Goal: Download file/media

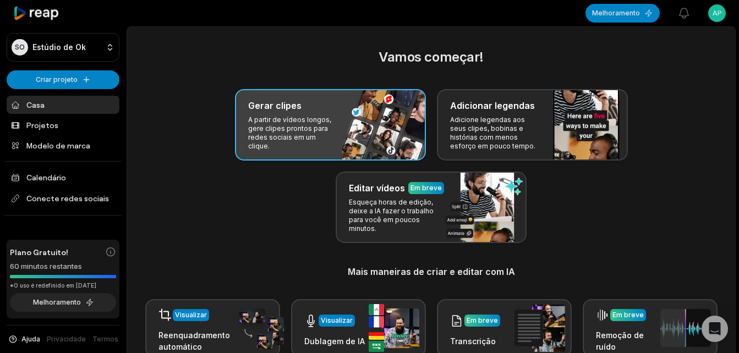
click at [289, 113] on div "Gerar clipes A partir de vídeos longos, gere clipes prontos para redes sociais …" at bounding box center [330, 124] width 191 height 71
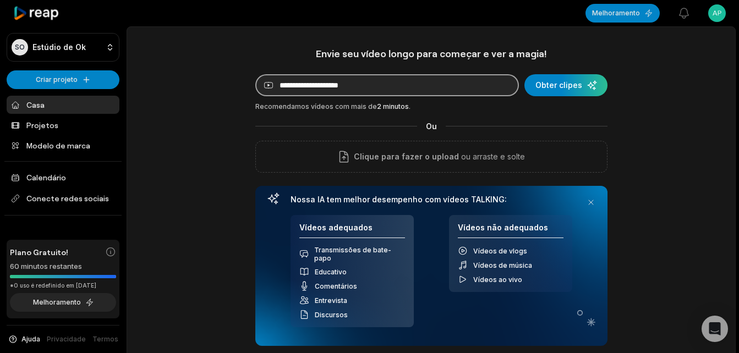
click at [393, 90] on input at bounding box center [386, 85] width 263 height 22
paste input "**********"
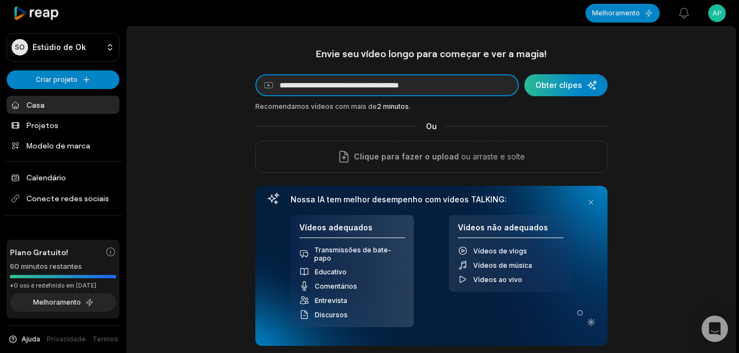
type input "**********"
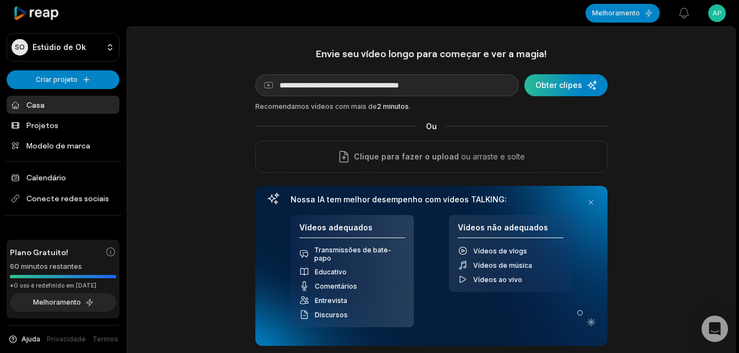
click at [559, 95] on div "submit" at bounding box center [565, 85] width 83 height 22
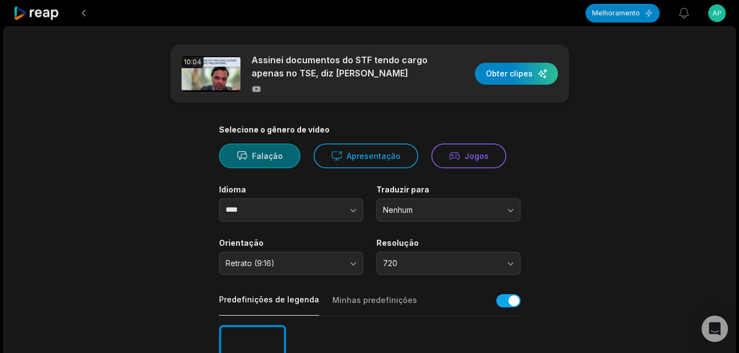
click at [264, 156] on font "Falação" at bounding box center [267, 156] width 31 height 12
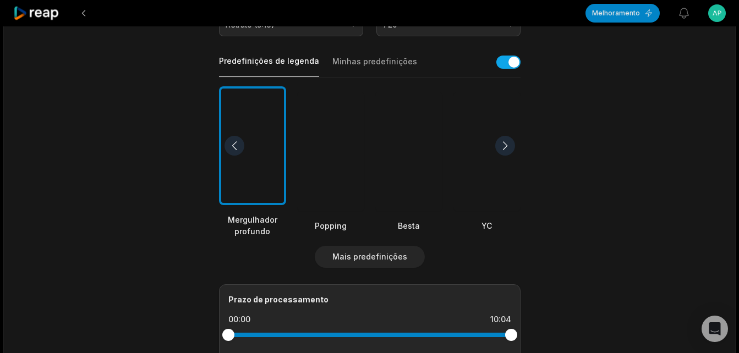
scroll to position [275, 0]
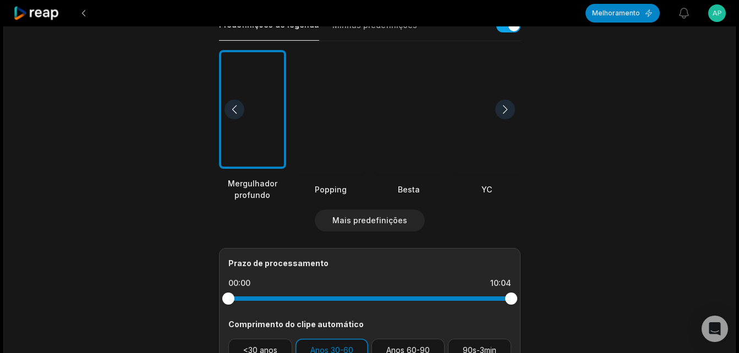
click at [508, 109] on div at bounding box center [505, 110] width 20 height 20
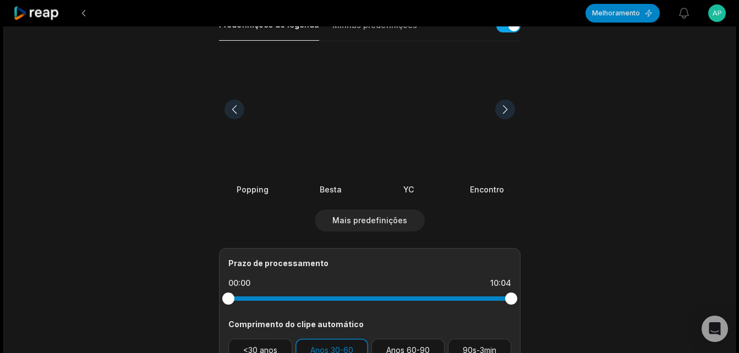
click at [508, 109] on div at bounding box center [505, 110] width 20 height 20
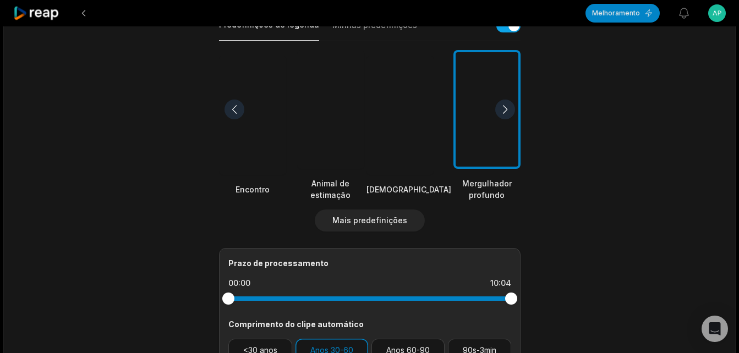
click at [508, 109] on div at bounding box center [505, 110] width 20 height 20
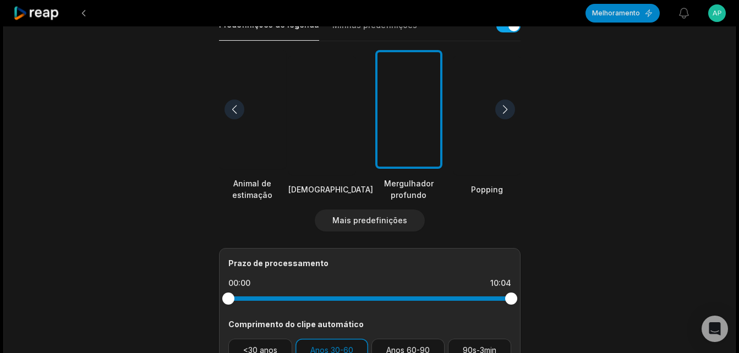
click at [508, 109] on div at bounding box center [505, 110] width 20 height 20
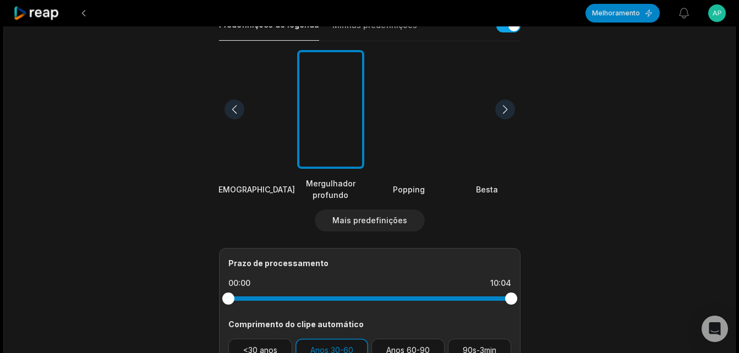
click at [505, 103] on div at bounding box center [505, 110] width 20 height 20
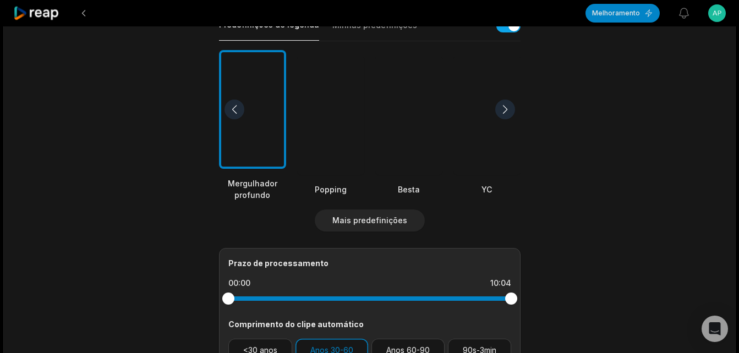
click at [415, 123] on div at bounding box center [408, 115] width 67 height 119
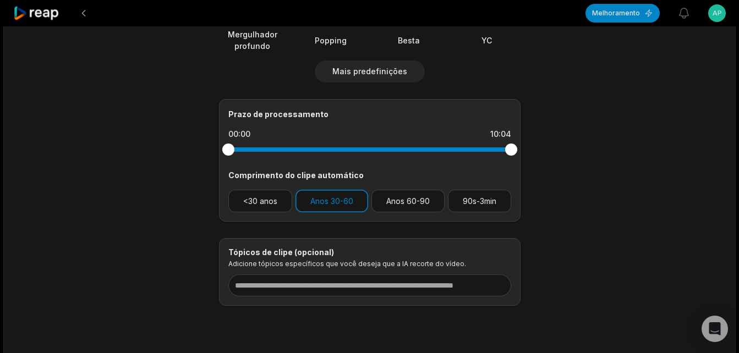
scroll to position [440, 0]
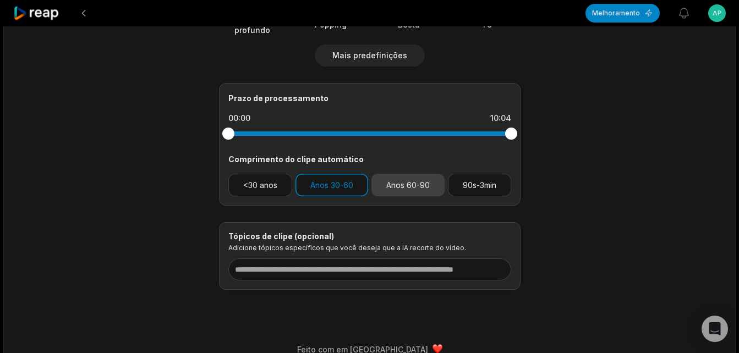
click at [401, 194] on button "Anos 60-90" at bounding box center [407, 185] width 73 height 23
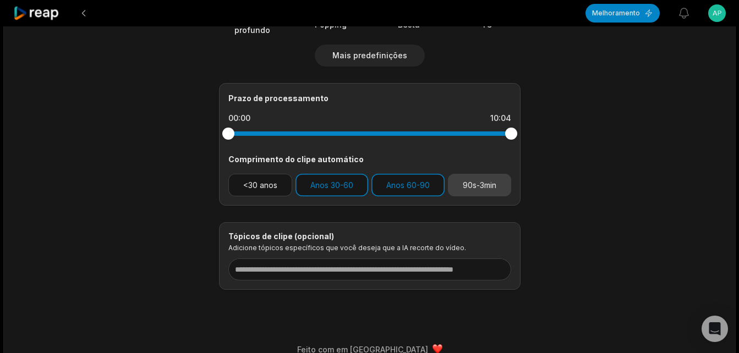
click at [476, 188] on button "90s-3min" at bounding box center [479, 185] width 63 height 23
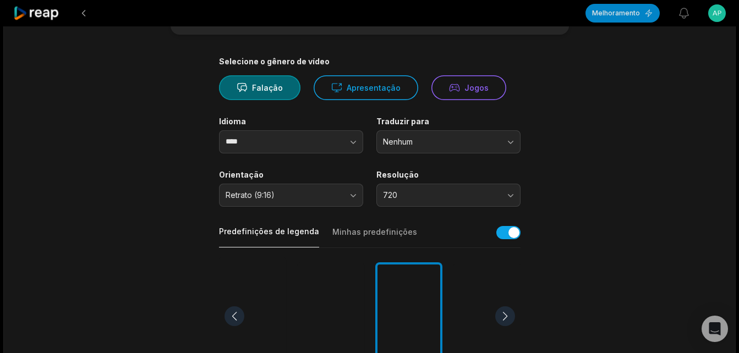
scroll to position [0, 0]
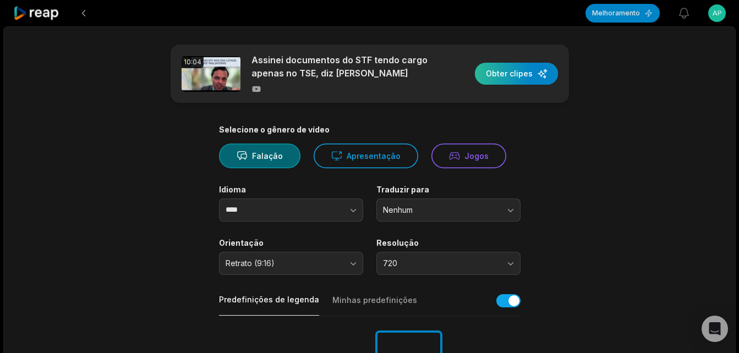
click at [517, 69] on div "button" at bounding box center [516, 74] width 83 height 22
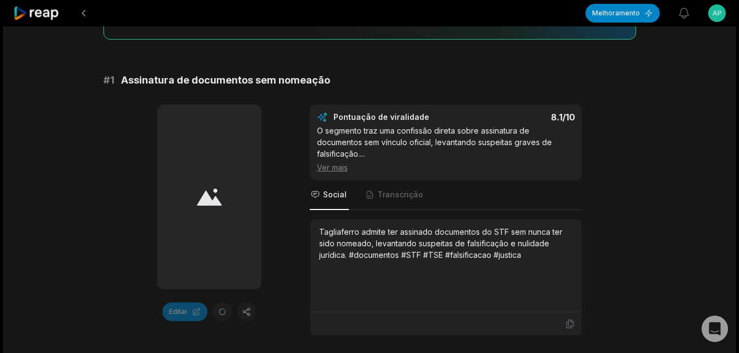
scroll to position [165, 0]
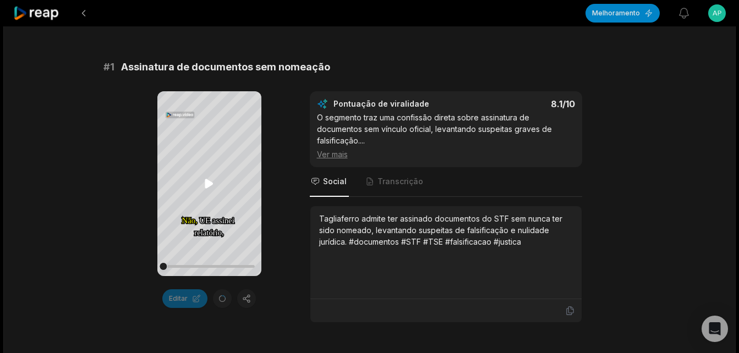
click at [207, 179] on icon at bounding box center [208, 183] width 13 height 13
click at [403, 178] on span "Transcrição" at bounding box center [400, 181] width 46 height 11
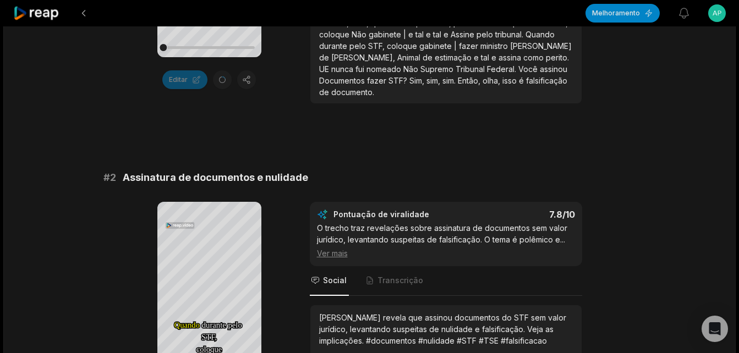
scroll to position [495, 0]
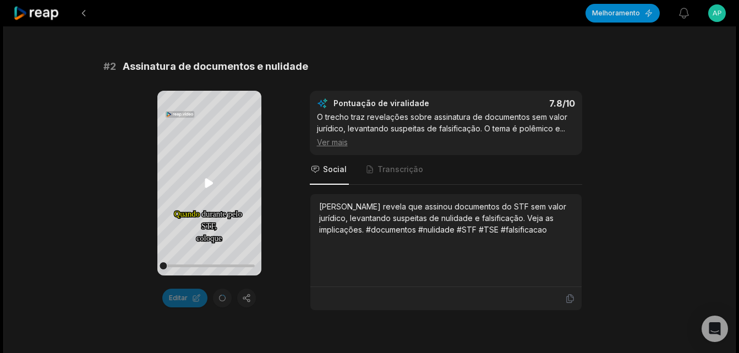
click at [206, 184] on icon at bounding box center [209, 183] width 8 height 9
click at [393, 164] on span "Transcrição" at bounding box center [400, 169] width 46 height 11
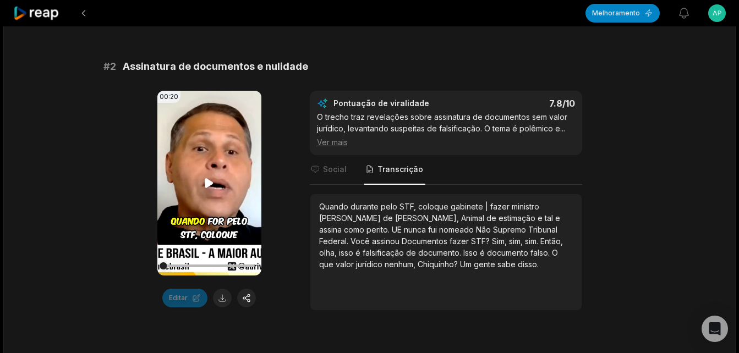
click at [207, 186] on icon at bounding box center [209, 183] width 8 height 9
click at [240, 264] on div at bounding box center [208, 265] width 91 height 19
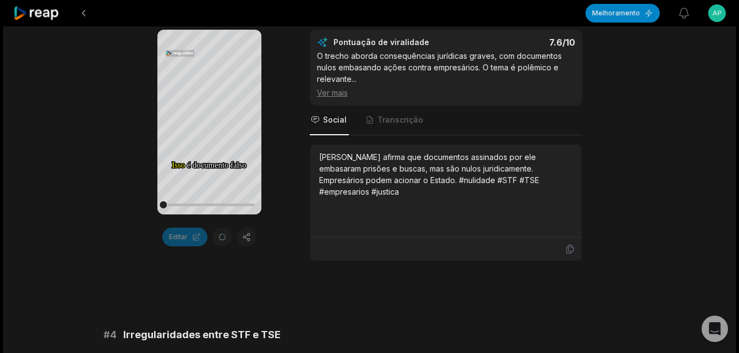
scroll to position [880, 0]
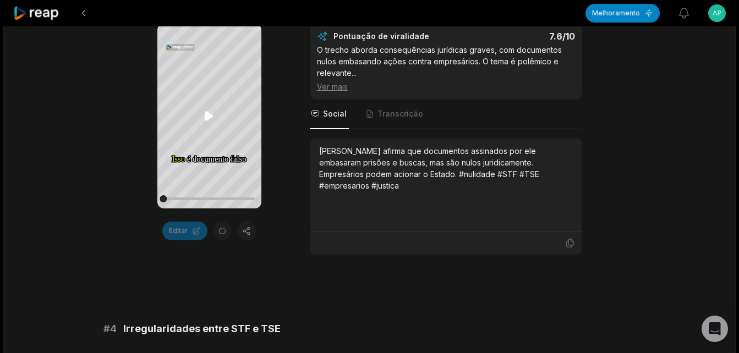
click at [208, 114] on icon at bounding box center [209, 116] width 8 height 9
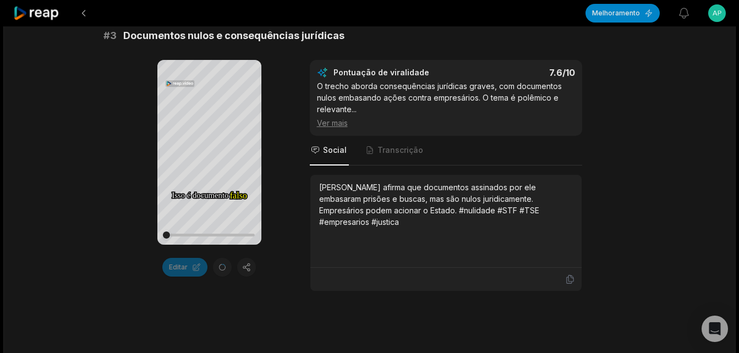
scroll to position [825, 0]
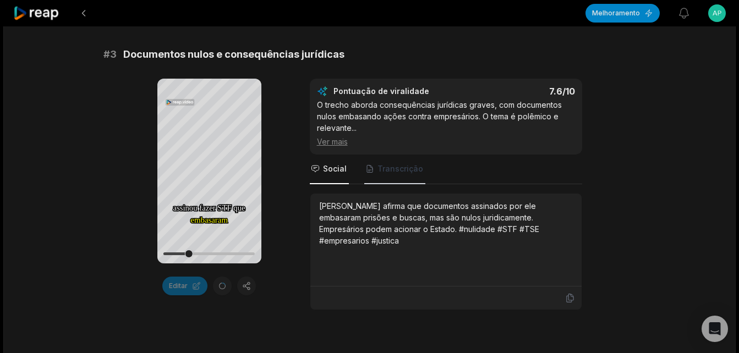
click at [400, 169] on span "Transcrição" at bounding box center [400, 168] width 46 height 11
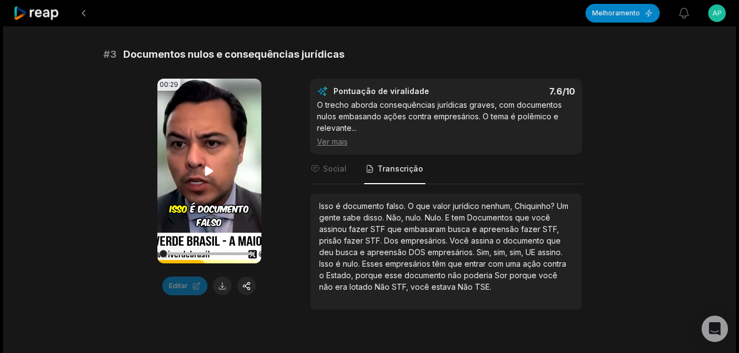
click at [205, 169] on icon at bounding box center [209, 171] width 8 height 9
click at [221, 250] on div at bounding box center [208, 253] width 91 height 19
click at [222, 252] on div at bounding box center [208, 253] width 91 height 19
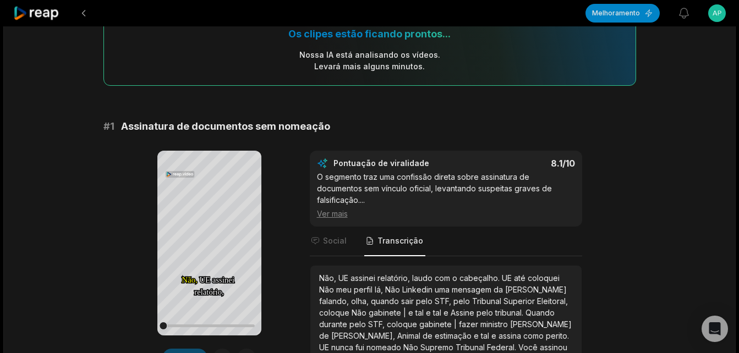
scroll to position [275, 0]
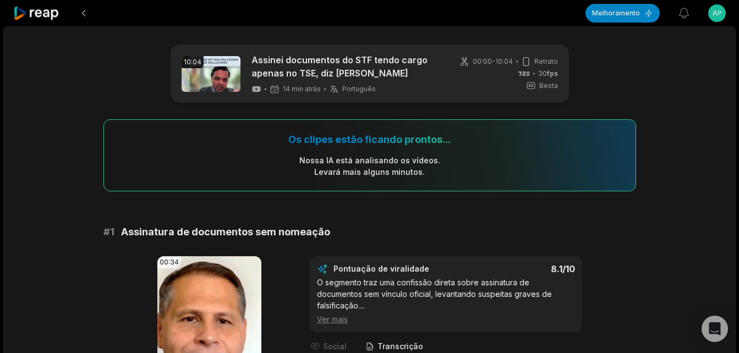
scroll to position [220, 0]
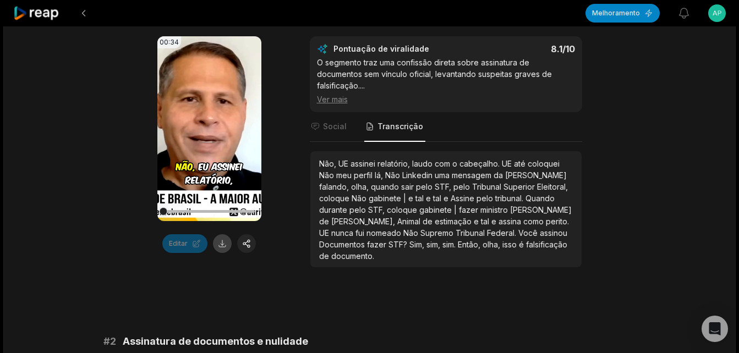
click at [224, 243] on button at bounding box center [222, 243] width 19 height 19
click at [332, 128] on span "Social" at bounding box center [335, 126] width 24 height 11
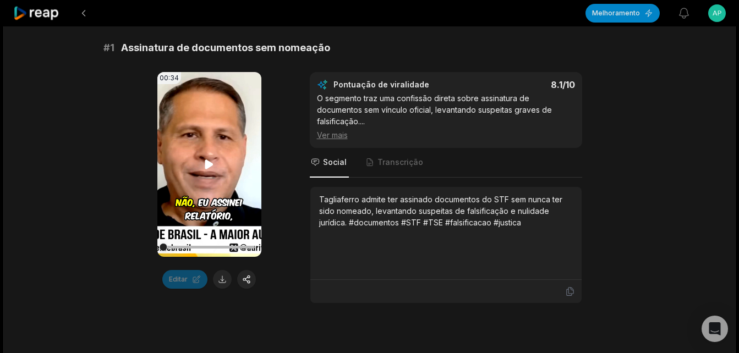
scroll to position [165, 0]
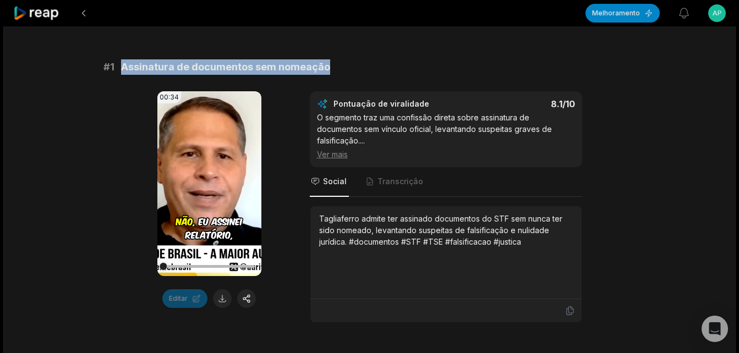
drag, startPoint x: 123, startPoint y: 69, endPoint x: 343, endPoint y: 67, distance: 220.0
click at [343, 67] on div "# 1 Assinatura de documentos sem nomeação" at bounding box center [369, 66] width 532 height 15
copy span "Assinatura de documentos sem nomeação"
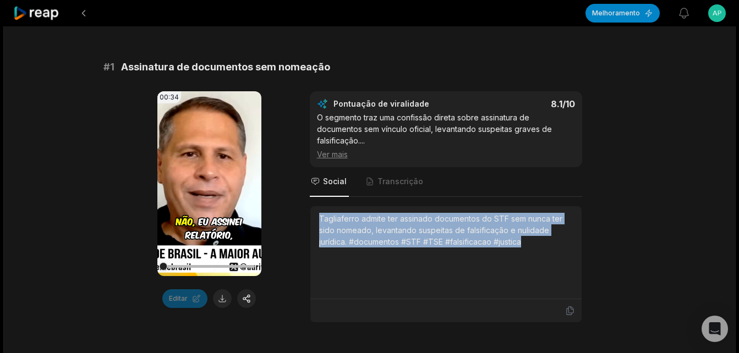
drag, startPoint x: 317, startPoint y: 219, endPoint x: 522, endPoint y: 251, distance: 207.5
click at [522, 251] on div "Tagliaferro admite ter assinado documentos do STF sem nunca ter sido nomeado, l…" at bounding box center [445, 252] width 271 height 93
copy div "Tagliaferro admite ter assinado documentos do STF sem nunca ter sido nomeado, l…"
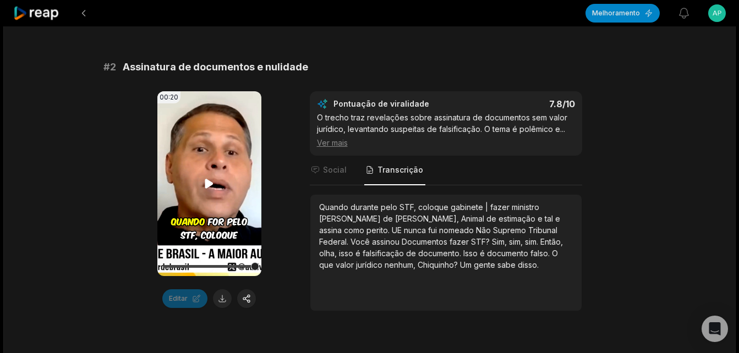
scroll to position [495, 0]
click at [221, 301] on button at bounding box center [222, 298] width 19 height 19
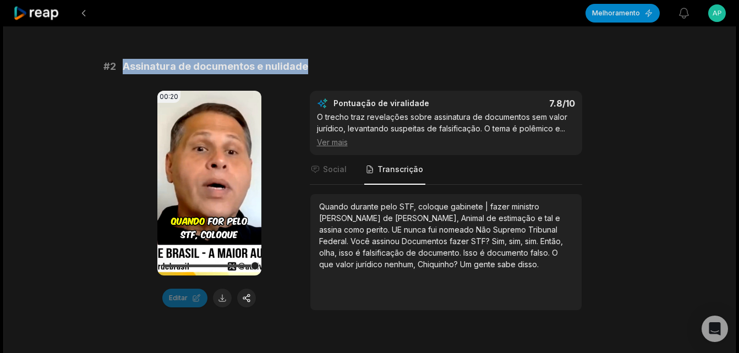
drag, startPoint x: 120, startPoint y: 65, endPoint x: 305, endPoint y: 65, distance: 184.2
click at [305, 65] on div "# 2 Assinatura de documentos e nulidade" at bounding box center [369, 66] width 532 height 15
copy span "Assinatura de documentos e nulidade"
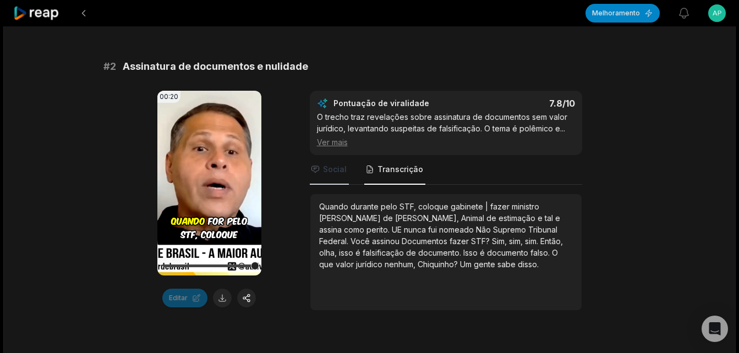
click at [328, 172] on span "Social" at bounding box center [335, 169] width 24 height 11
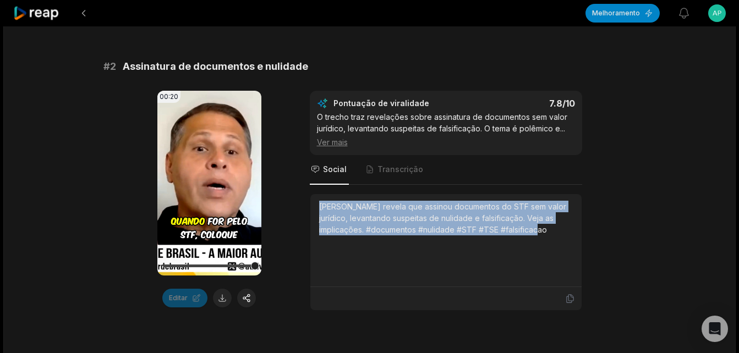
drag, startPoint x: 320, startPoint y: 205, endPoint x: 552, endPoint y: 233, distance: 233.7
click at [552, 233] on div "[PERSON_NAME] revela que assinou documentos do STF sem valor jurídico, levantan…" at bounding box center [446, 218] width 254 height 35
copy div "[PERSON_NAME] revela que assinou documentos do STF sem valor jurídico, levantan…"
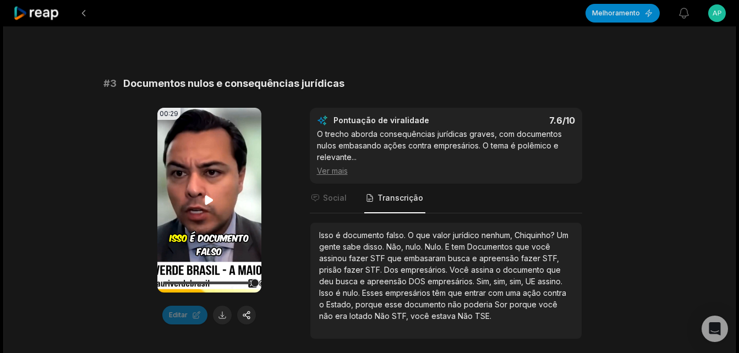
scroll to position [825, 0]
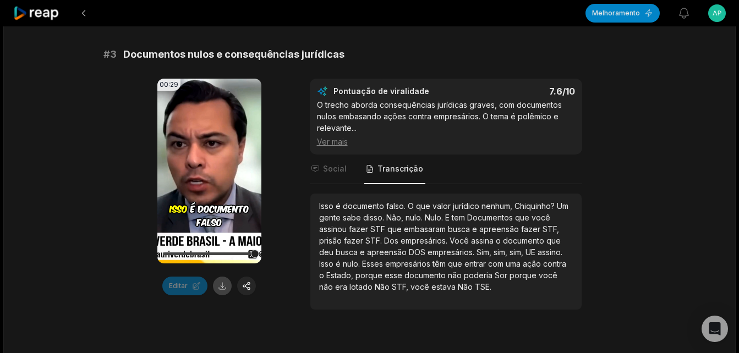
click at [223, 285] on button at bounding box center [222, 286] width 19 height 19
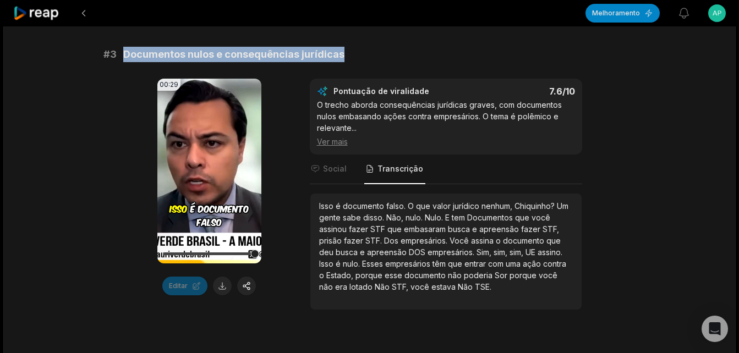
drag, startPoint x: 123, startPoint y: 53, endPoint x: 348, endPoint y: 53, distance: 224.9
click at [348, 53] on div "# 3 Documentos nulos e consequências jurídicas" at bounding box center [369, 54] width 532 height 15
copy span "Documentos nulos e consequências jurídicas"
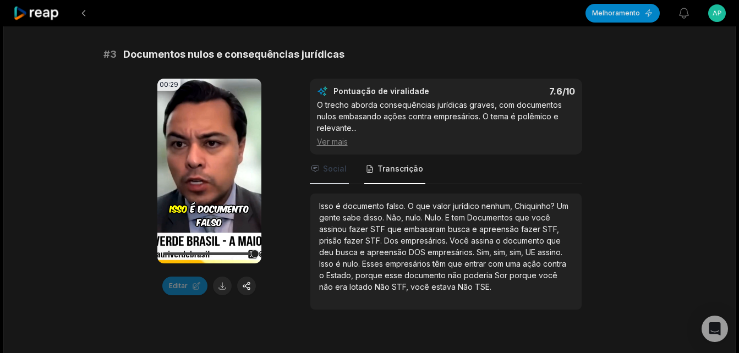
click at [329, 172] on span "Social" at bounding box center [335, 168] width 24 height 11
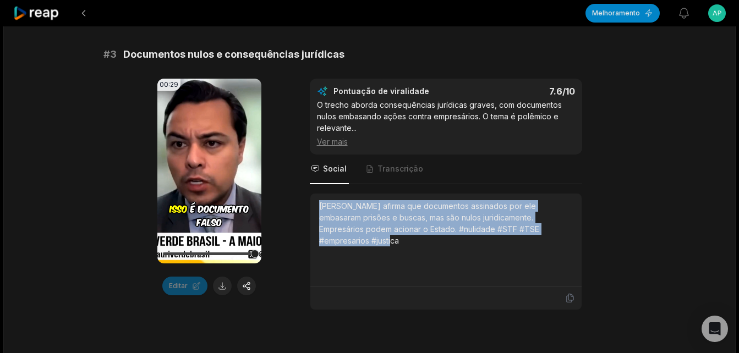
drag, startPoint x: 320, startPoint y: 206, endPoint x: 551, endPoint y: 236, distance: 233.5
click at [551, 236] on div "[PERSON_NAME] afirma que documentos assinados por ele embasaram prisões e busca…" at bounding box center [446, 239] width 254 height 79
copy div "[PERSON_NAME] afirma que documentos assinados por ele embasaram prisões e busca…"
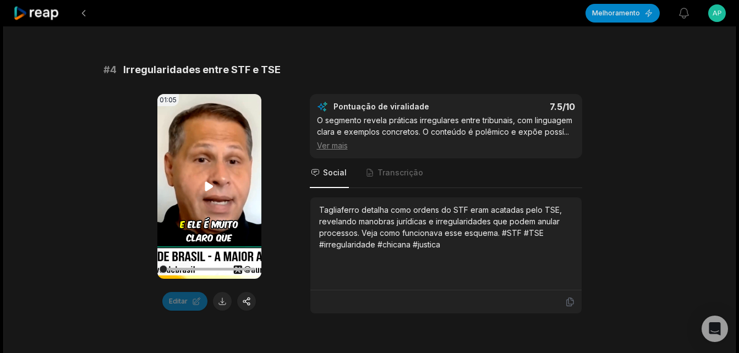
scroll to position [1155, 0]
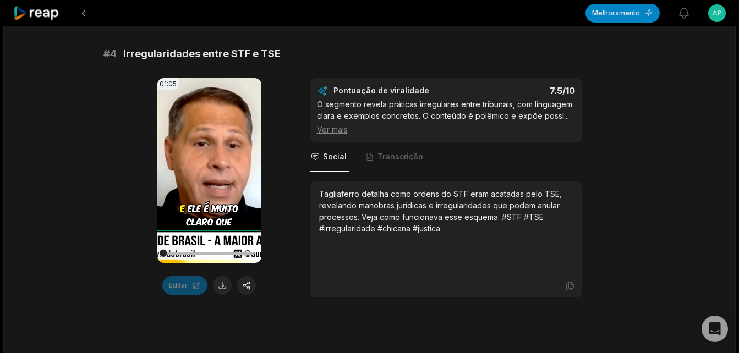
click at [234, 283] on div "Editar" at bounding box center [209, 285] width 104 height 19
click at [218, 286] on button at bounding box center [222, 285] width 19 height 19
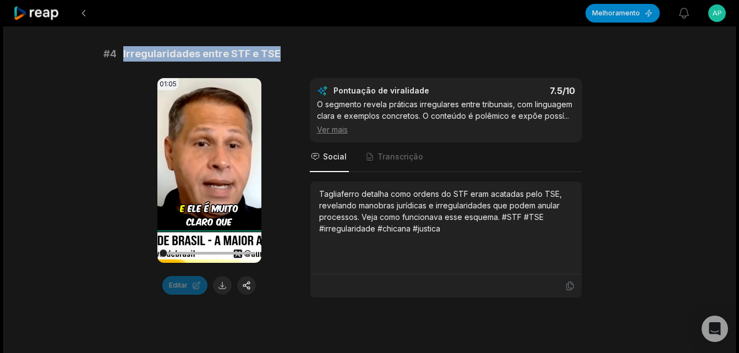
drag, startPoint x: 123, startPoint y: 57, endPoint x: 286, endPoint y: 53, distance: 163.4
click at [286, 53] on div "# 4 Irregularidades entre STF e TSE" at bounding box center [369, 53] width 532 height 15
copy span "Irregularidades entre STF e TSE"
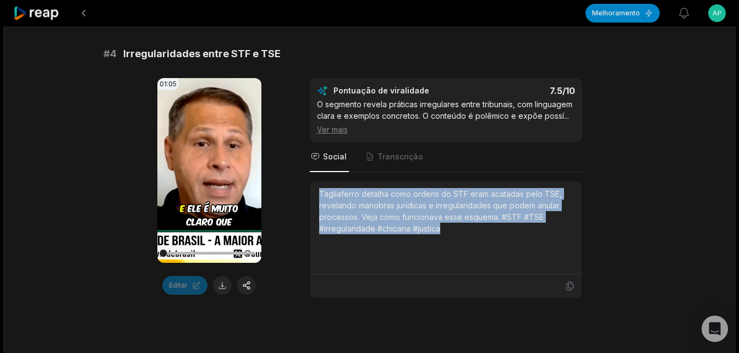
drag, startPoint x: 319, startPoint y: 192, endPoint x: 471, endPoint y: 245, distance: 161.0
click at [471, 245] on div "Tagliaferro detalha como ordens do STF eram acatadas pelo TSE, revelando manobr…" at bounding box center [446, 227] width 254 height 79
copy div "Tagliaferro detalha como ordens do STF eram acatadas pelo TSE, revelando manobr…"
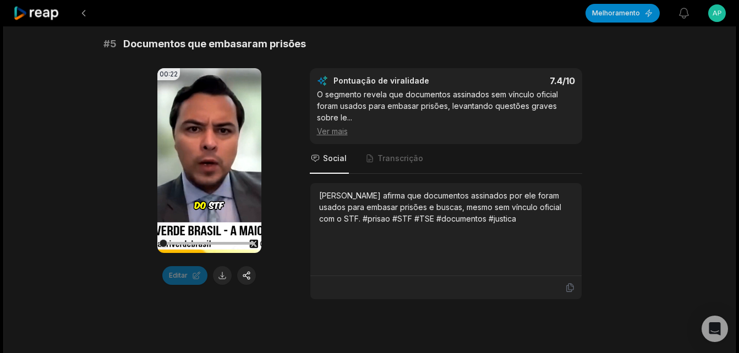
scroll to position [1485, 0]
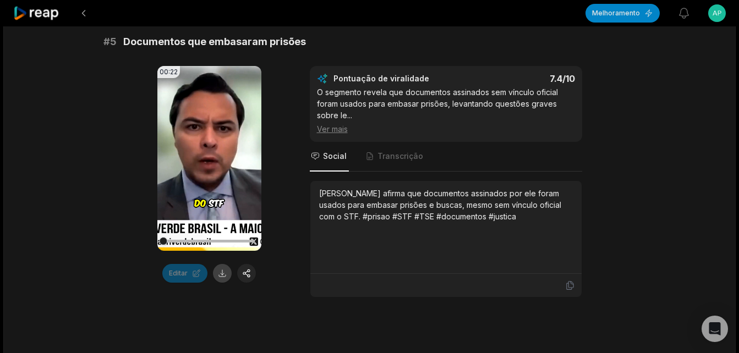
click at [221, 276] on button at bounding box center [222, 273] width 19 height 19
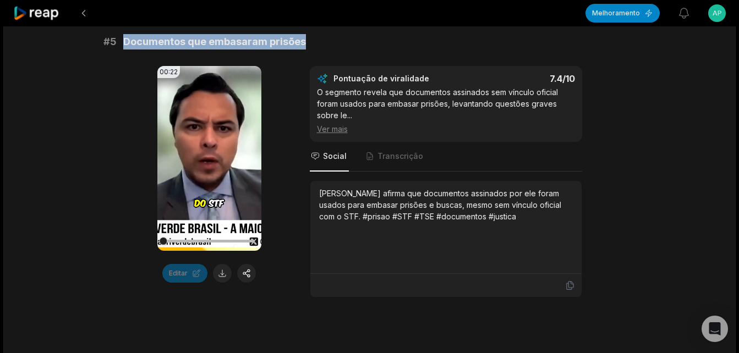
drag, startPoint x: 123, startPoint y: 40, endPoint x: 305, endPoint y: 42, distance: 182.0
click at [305, 42] on div "# 5 Documentos que embasaram prisões" at bounding box center [369, 41] width 532 height 15
copy span "Documentos que embasaram prisões"
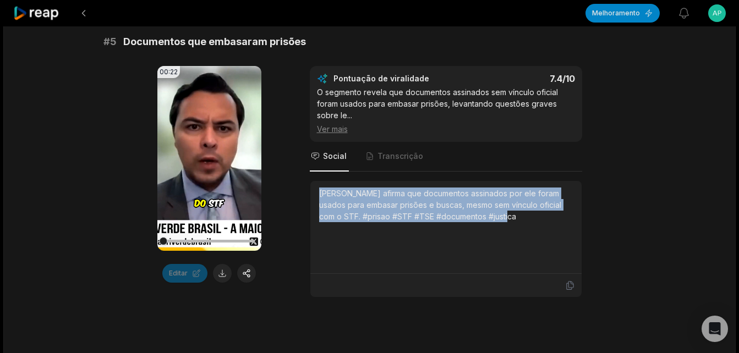
drag, startPoint x: 321, startPoint y: 194, endPoint x: 499, endPoint y: 224, distance: 180.8
click at [499, 224] on div "[PERSON_NAME] afirma que documentos assinados por ele foram usados para embasar…" at bounding box center [446, 227] width 254 height 79
copy div "[PERSON_NAME] afirma que documentos assinados por ele foram usados para embasar…"
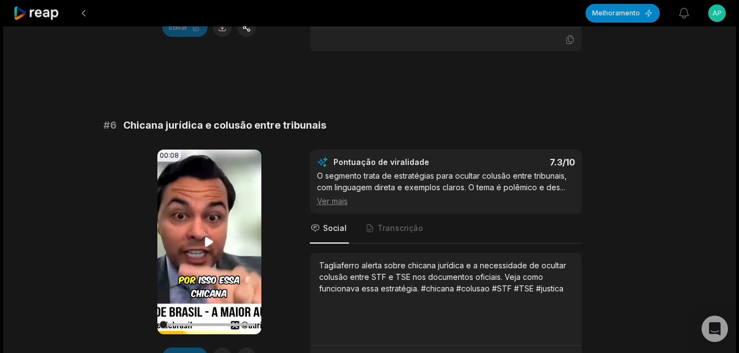
scroll to position [1760, 0]
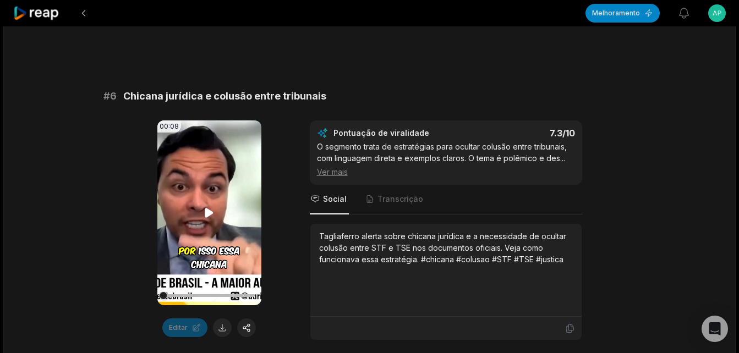
click at [210, 212] on icon at bounding box center [209, 212] width 8 height 9
click at [219, 327] on button at bounding box center [222, 327] width 19 height 19
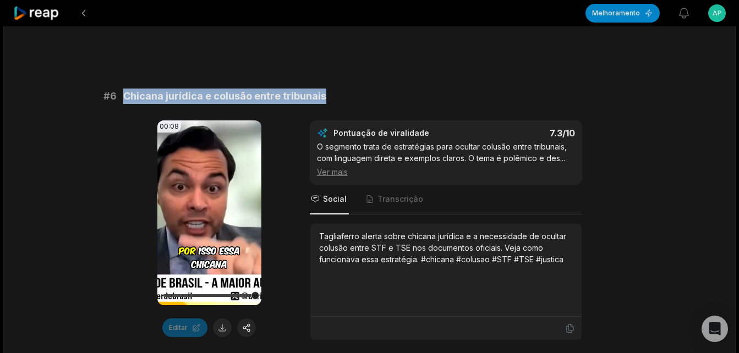
drag, startPoint x: 123, startPoint y: 96, endPoint x: 331, endPoint y: 98, distance: 207.9
click at [331, 98] on div "# 6 Chicana jurídica e colusão entre tribunais" at bounding box center [369, 96] width 532 height 15
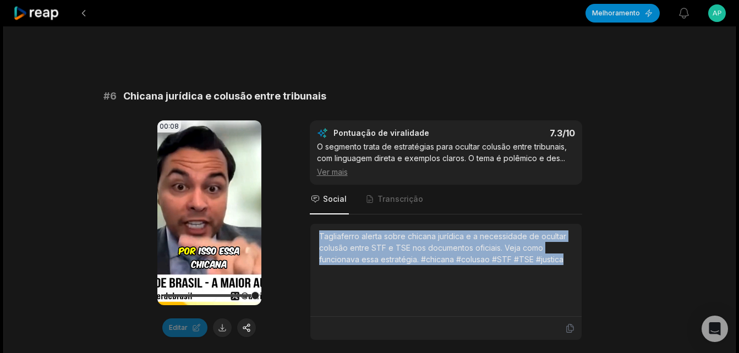
drag, startPoint x: 318, startPoint y: 239, endPoint x: 564, endPoint y: 267, distance: 247.5
click at [564, 267] on div "Tagliaferro alerta sobre chicana jurídica e a necessidade de ocultar colusão en…" at bounding box center [446, 269] width 254 height 79
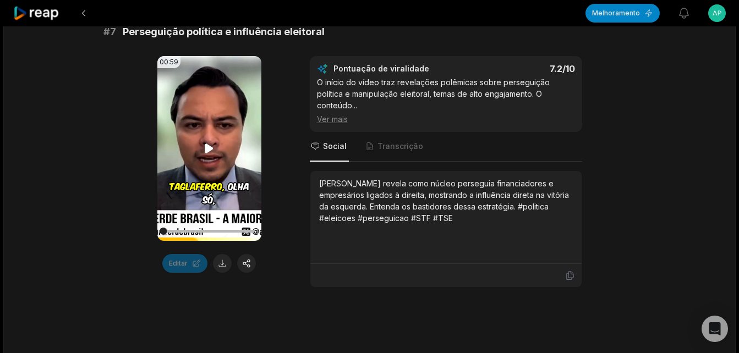
scroll to position [2145, 0]
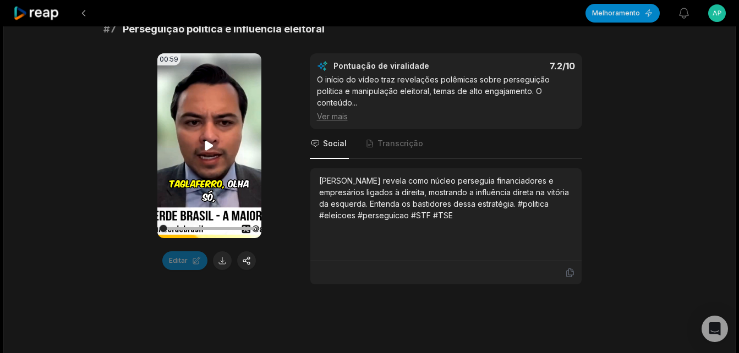
click at [210, 144] on icon at bounding box center [209, 145] width 8 height 9
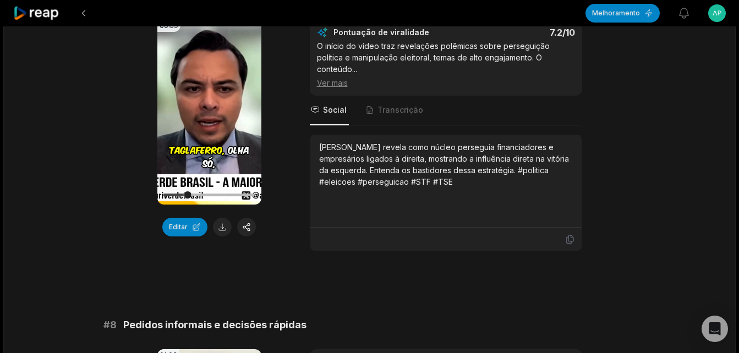
scroll to position [2001, 0]
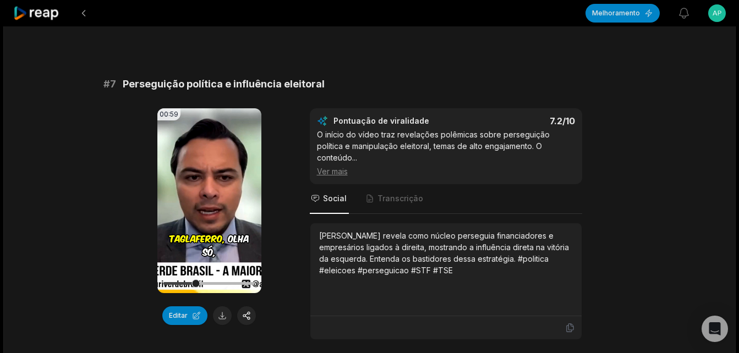
click at [221, 313] on button at bounding box center [222, 315] width 19 height 19
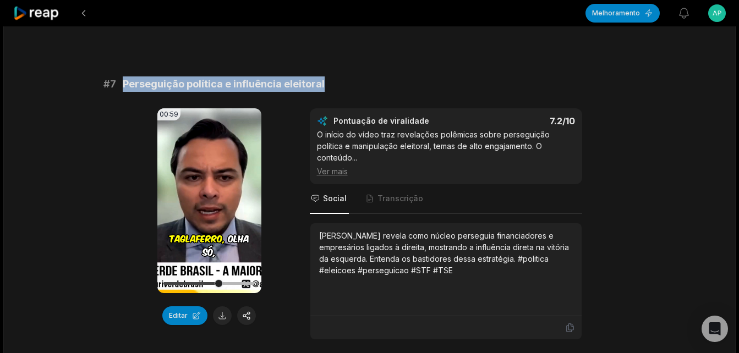
drag, startPoint x: 124, startPoint y: 81, endPoint x: 323, endPoint y: 75, distance: 199.2
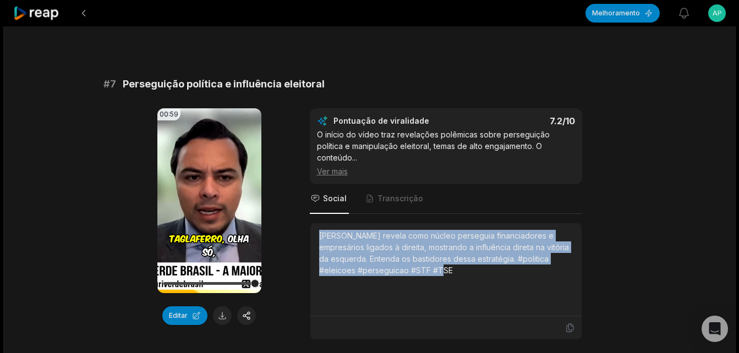
drag, startPoint x: 318, startPoint y: 224, endPoint x: 469, endPoint y: 266, distance: 155.7
click at [469, 266] on div "[PERSON_NAME] revela como núcleo perseguia financiadores e empresários ligados …" at bounding box center [446, 269] width 254 height 79
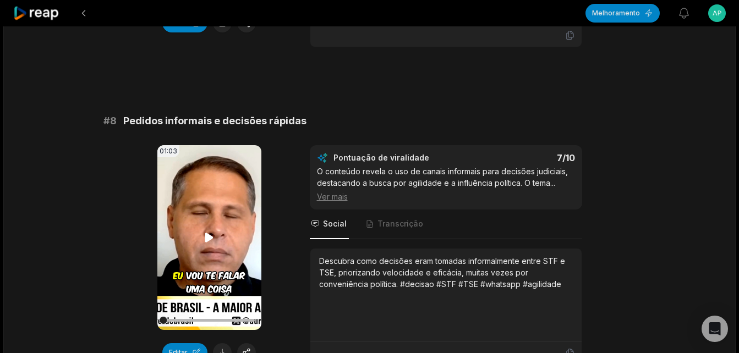
scroll to position [2331, 0]
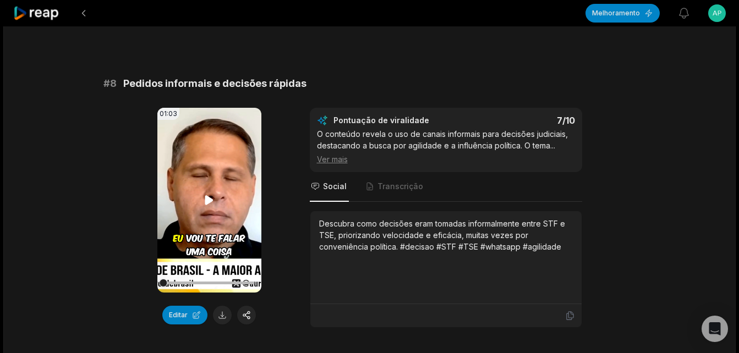
click at [211, 195] on icon at bounding box center [209, 199] width 8 height 9
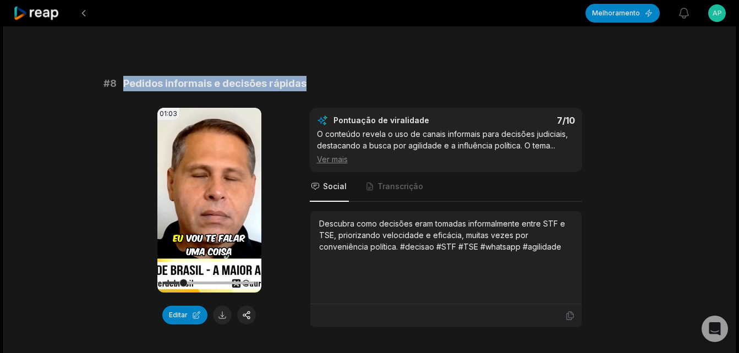
drag, startPoint x: 123, startPoint y: 74, endPoint x: 304, endPoint y: 67, distance: 181.1
click at [304, 76] on div "# 8 Pedidos informais e decisões rápidas" at bounding box center [369, 83] width 532 height 15
click at [225, 306] on button at bounding box center [222, 315] width 19 height 19
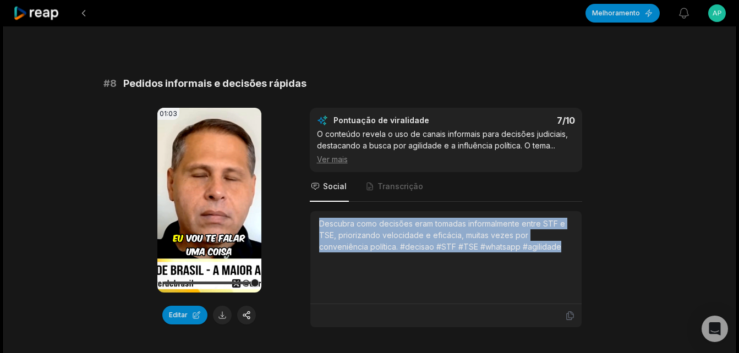
drag, startPoint x: 320, startPoint y: 213, endPoint x: 561, endPoint y: 246, distance: 244.1
click at [561, 246] on div "Descubra como decisões eram tomadas informalmente entre STF e TSE, priorizando …" at bounding box center [446, 257] width 254 height 79
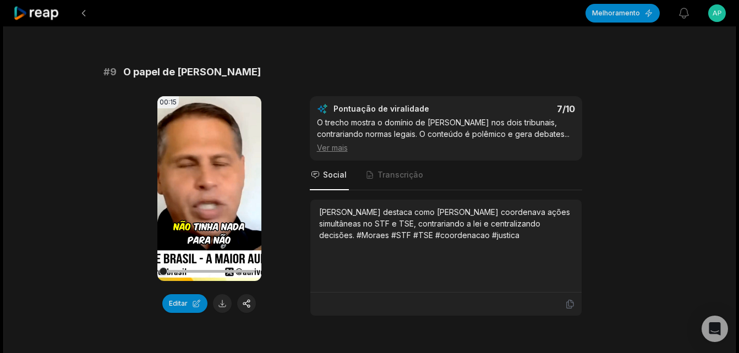
scroll to position [2661, 0]
click at [206, 183] on icon at bounding box center [209, 187] width 8 height 9
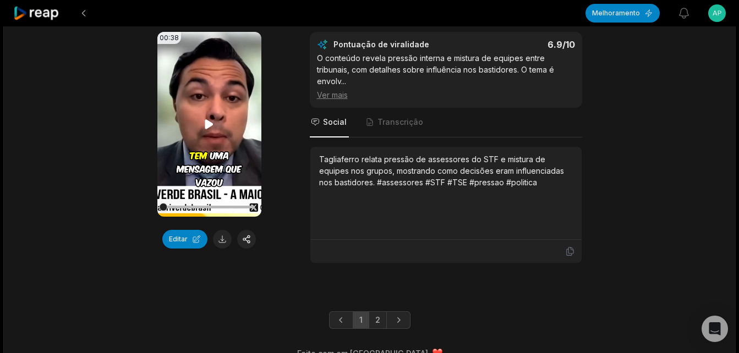
scroll to position [3046, 0]
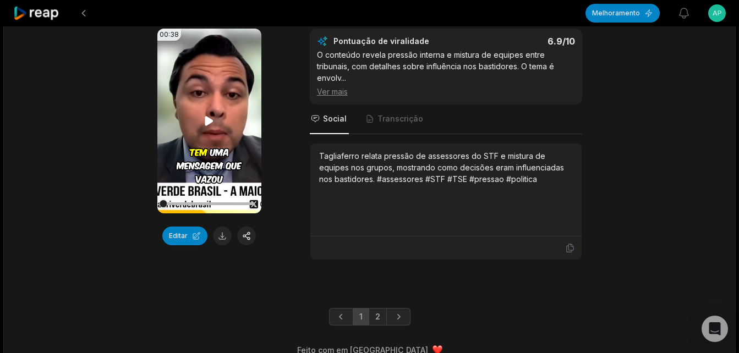
click at [211, 114] on icon at bounding box center [208, 120] width 13 height 13
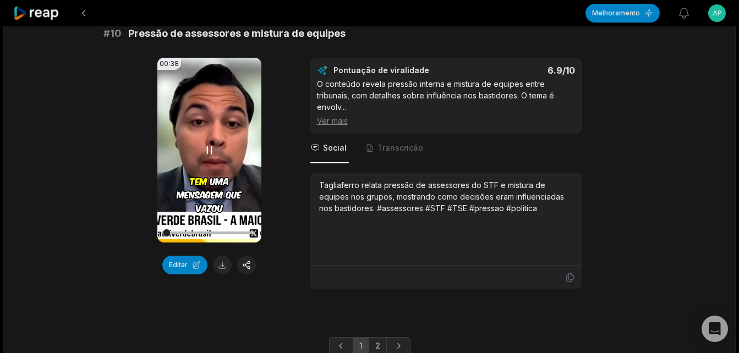
scroll to position [2991, 0]
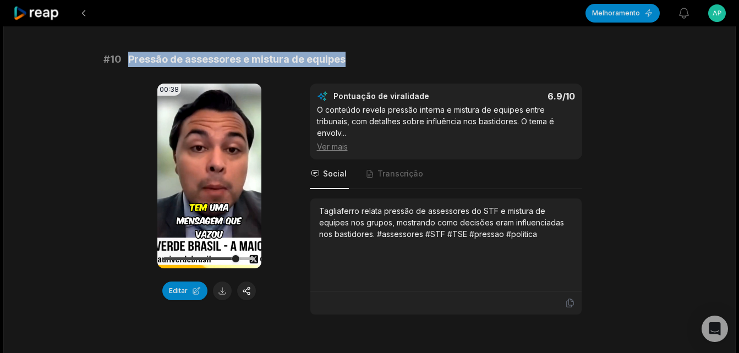
drag, startPoint x: 129, startPoint y: 47, endPoint x: 351, endPoint y: 51, distance: 222.8
click at [351, 52] on div "# 10 Pressão de assessores e mistura de equipes" at bounding box center [369, 59] width 532 height 15
click at [212, 169] on icon at bounding box center [208, 175] width 13 height 13
click at [246, 257] on div at bounding box center [208, 258] width 91 height 3
click at [221, 282] on button at bounding box center [222, 291] width 19 height 19
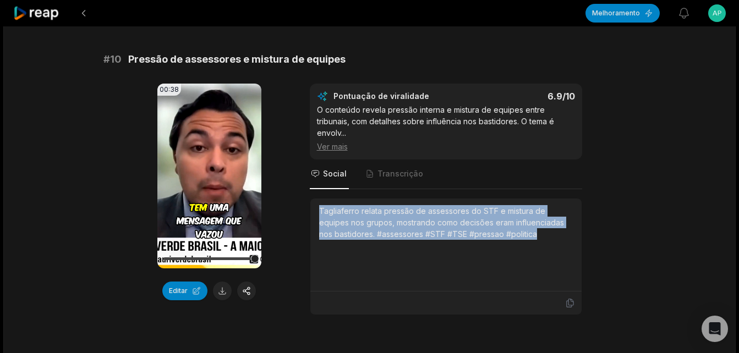
drag, startPoint x: 318, startPoint y: 199, endPoint x: 550, endPoint y: 224, distance: 232.9
click at [550, 224] on div "Tagliaferro relata pressão de assessores do STF e mistura de equipes nos grupos…" at bounding box center [446, 222] width 254 height 35
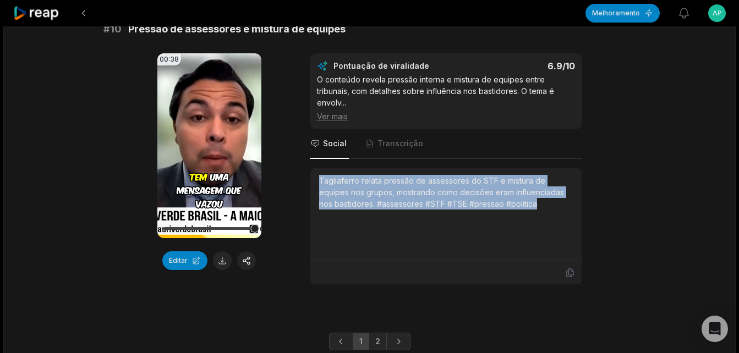
scroll to position [3051, 0]
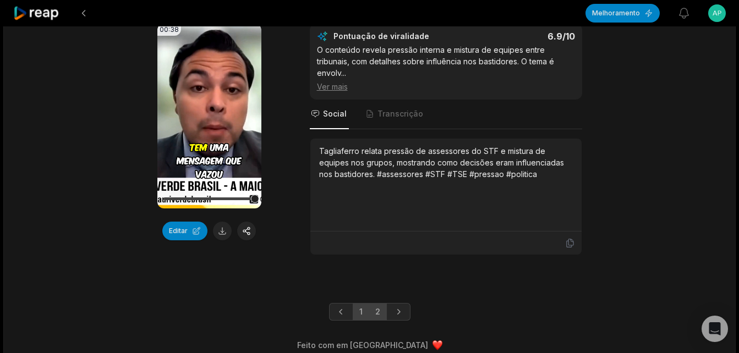
click at [377, 303] on link "2" at bounding box center [377, 312] width 18 height 18
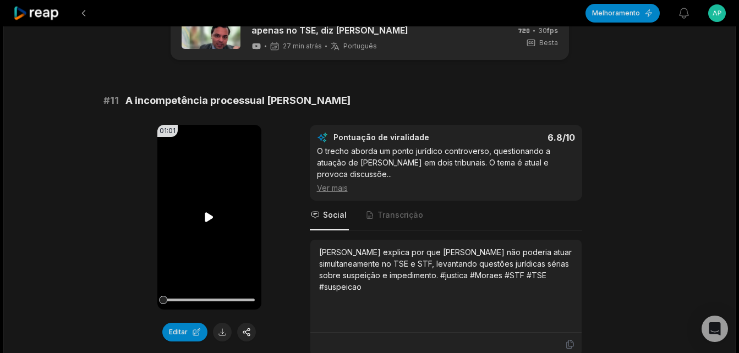
scroll to position [55, 0]
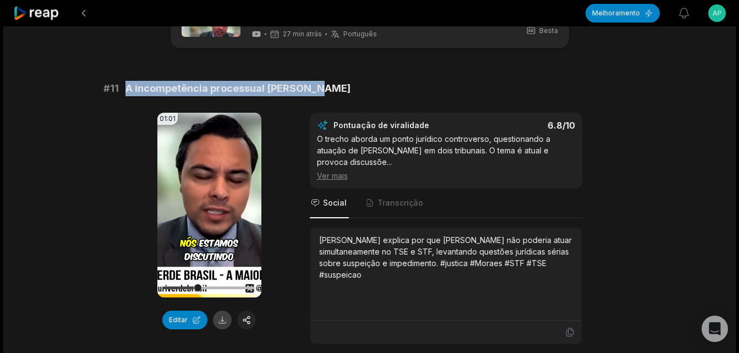
click at [219, 320] on button at bounding box center [222, 320] width 19 height 19
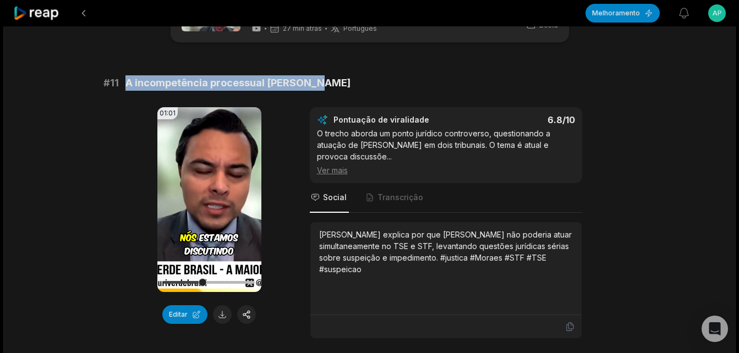
scroll to position [55, 0]
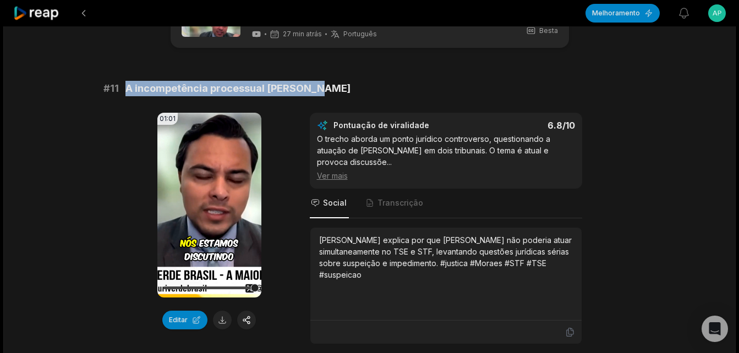
drag, startPoint x: 320, startPoint y: 238, endPoint x: 370, endPoint y: 280, distance: 65.6
click at [370, 280] on div "[PERSON_NAME] explica por que [PERSON_NAME] não poderia atuar simultaneamente n…" at bounding box center [446, 257] width 254 height 46
copy div "[PERSON_NAME] explica por que [PERSON_NAME] não poderia atuar simultaneamente n…"
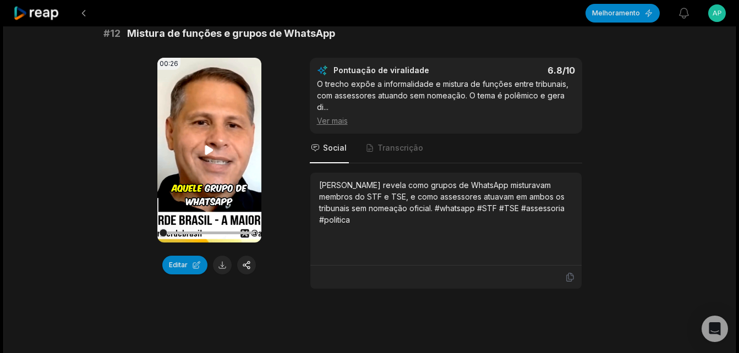
scroll to position [440, 0]
click at [204, 149] on icon at bounding box center [208, 149] width 13 height 13
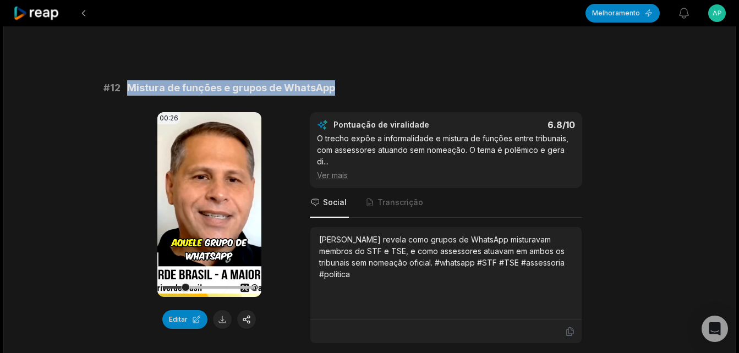
drag, startPoint x: 129, startPoint y: 89, endPoint x: 332, endPoint y: 90, distance: 202.9
click at [332, 90] on span "Mistura de funções e grupos de WhatsApp" at bounding box center [231, 87] width 208 height 15
copy span "Mistura de funções e grupos de WhatsApp"
click at [219, 315] on button at bounding box center [222, 319] width 19 height 19
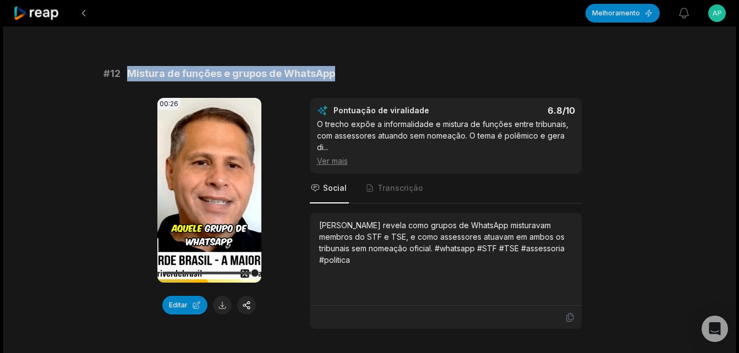
scroll to position [495, 0]
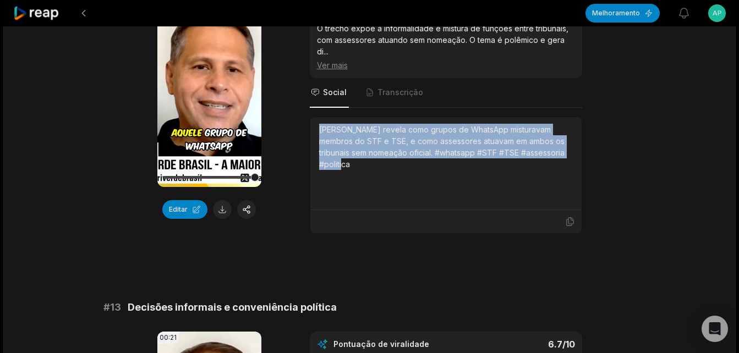
drag, startPoint x: 318, startPoint y: 129, endPoint x: 563, endPoint y: 154, distance: 246.5
click at [563, 154] on div "[PERSON_NAME] revela como grupos de WhatsApp misturavam membros do STF e TSE, e…" at bounding box center [445, 163] width 271 height 93
copy div "[PERSON_NAME] revela como grupos de WhatsApp misturavam membros do STF e TSE, e…"
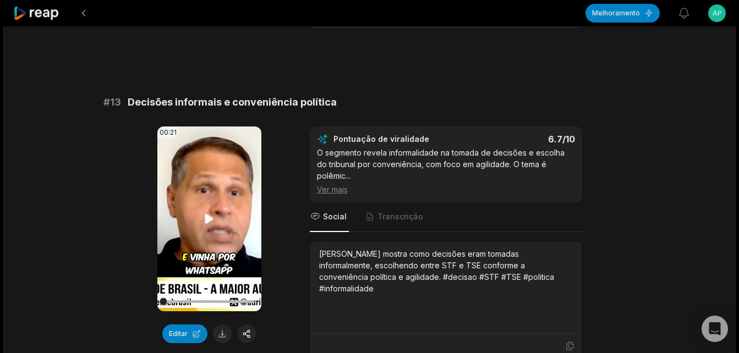
scroll to position [715, 0]
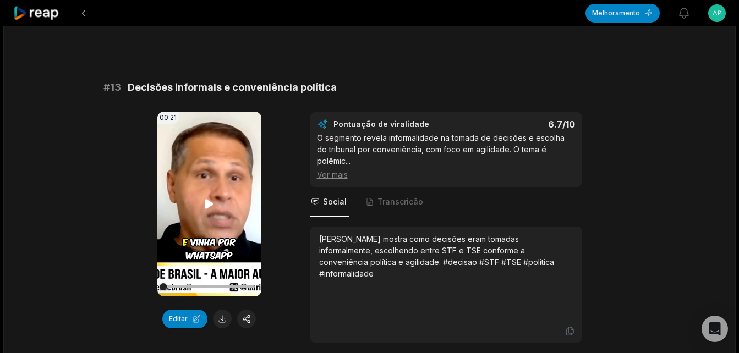
click at [208, 205] on icon at bounding box center [209, 203] width 8 height 9
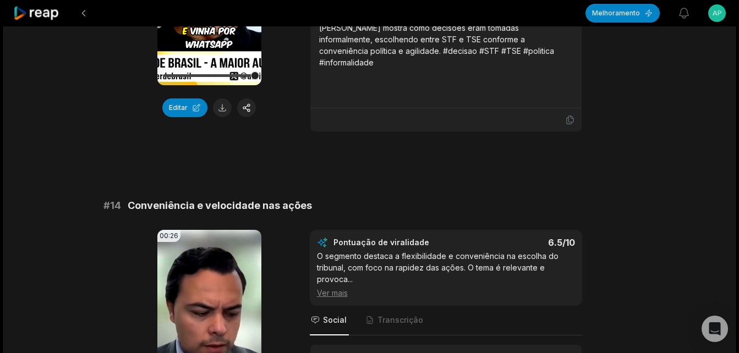
scroll to position [990, 0]
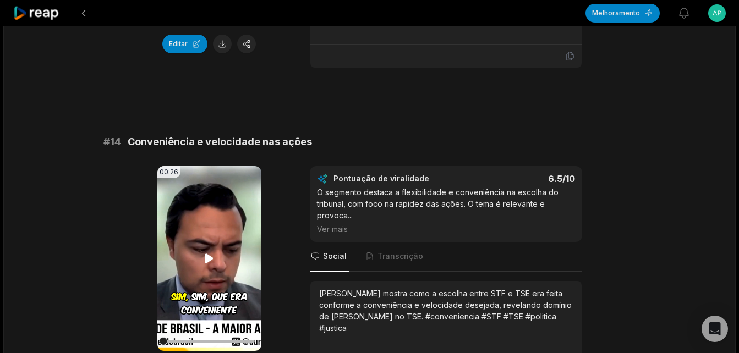
click at [206, 254] on icon at bounding box center [209, 258] width 8 height 9
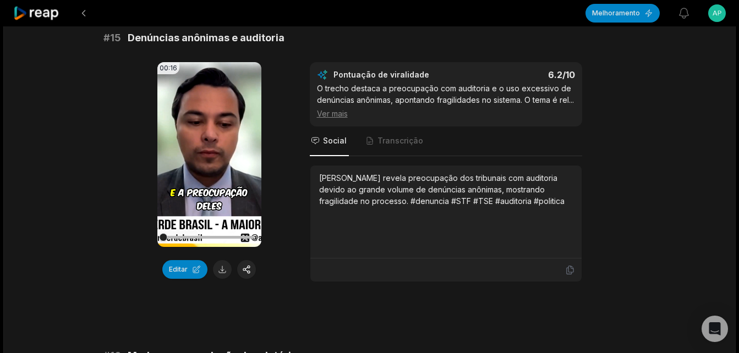
scroll to position [1430, 0]
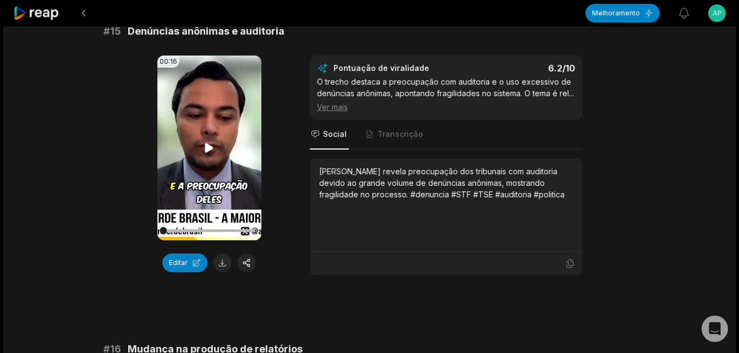
click at [207, 143] on icon at bounding box center [209, 147] width 8 height 9
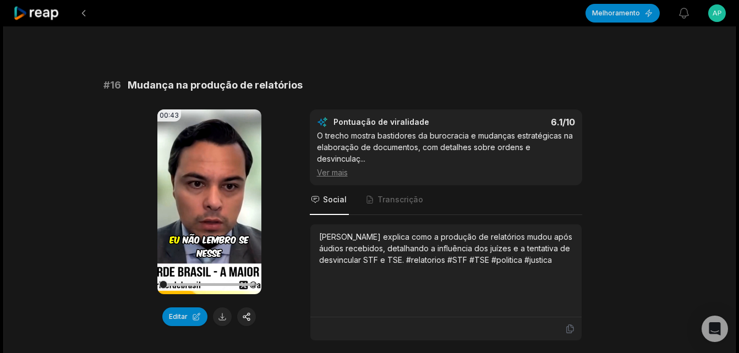
scroll to position [1760, 0]
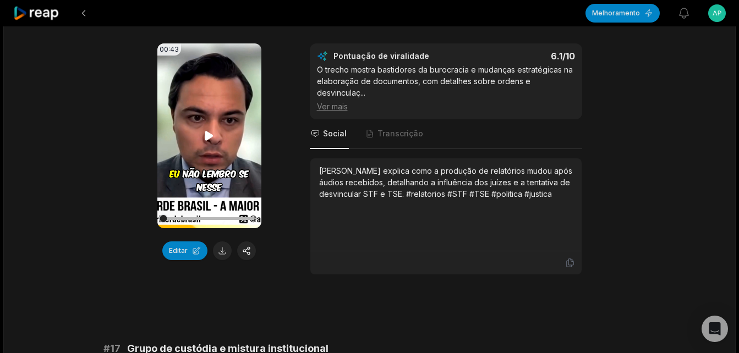
click at [208, 129] on icon at bounding box center [208, 135] width 13 height 13
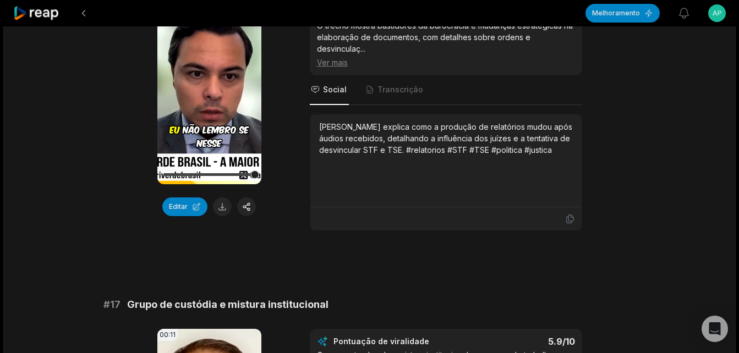
scroll to position [2090, 0]
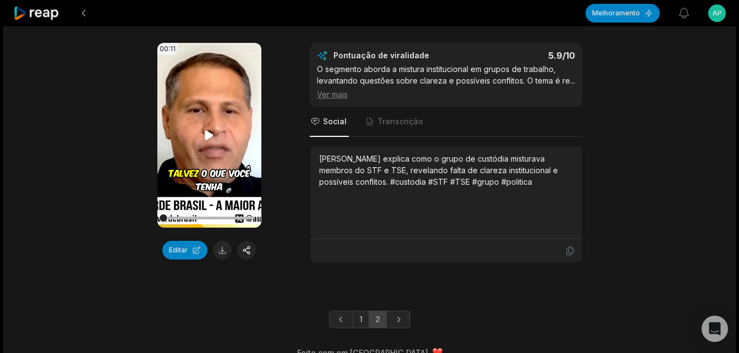
click at [206, 131] on icon at bounding box center [209, 134] width 8 height 9
click at [400, 326] on link "Próxima página" at bounding box center [398, 320] width 24 height 18
